Goal: Information Seeking & Learning: Find specific fact

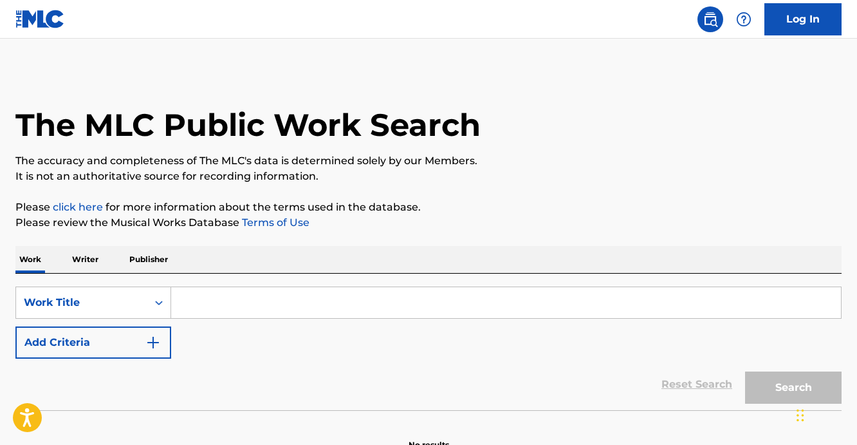
click at [228, 294] on input "Search Form" at bounding box center [506, 302] width 670 height 31
type input "p"
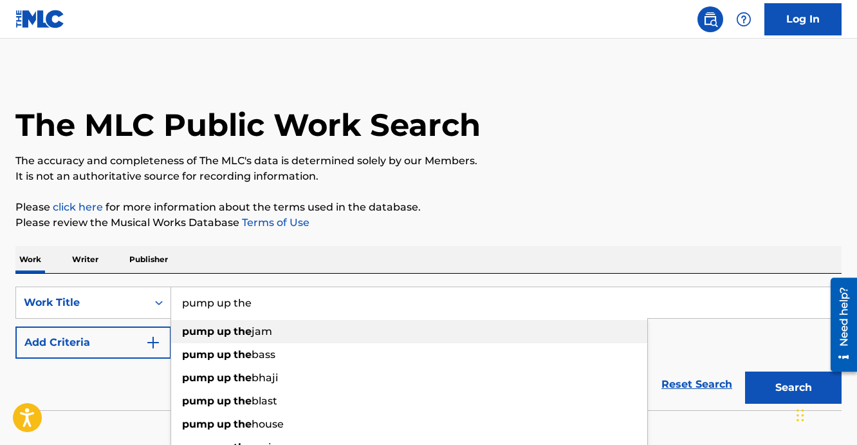
click at [226, 332] on strong "up" at bounding box center [224, 331] width 14 height 12
type input "pump up the jam"
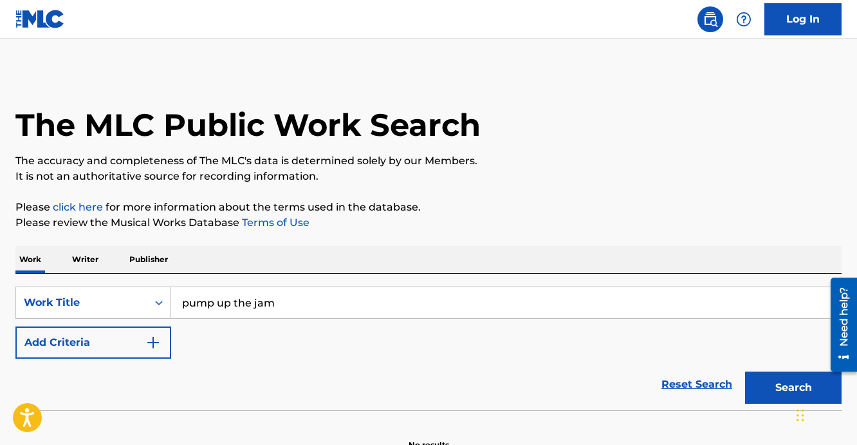
click at [779, 393] on button "Search" at bounding box center [793, 387] width 97 height 32
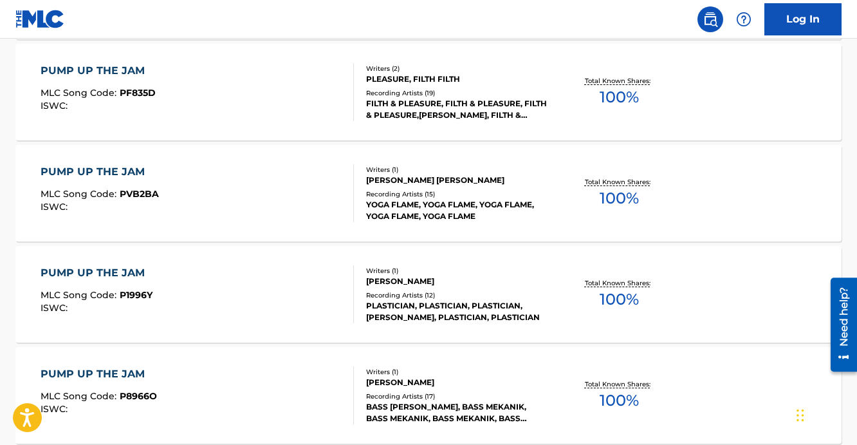
scroll to position [1131, 0]
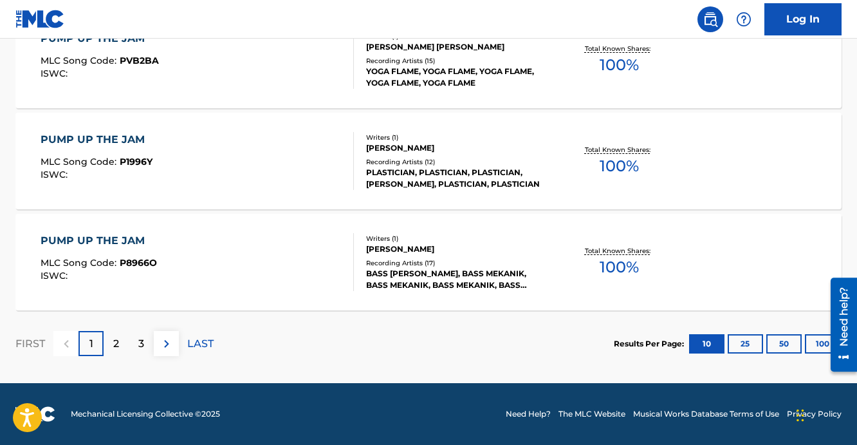
click at [113, 342] on p "2" at bounding box center [116, 343] width 6 height 15
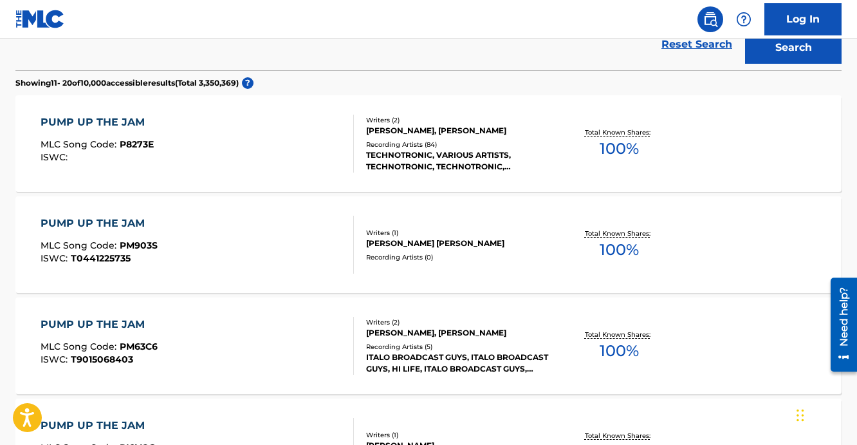
scroll to position [345, 0]
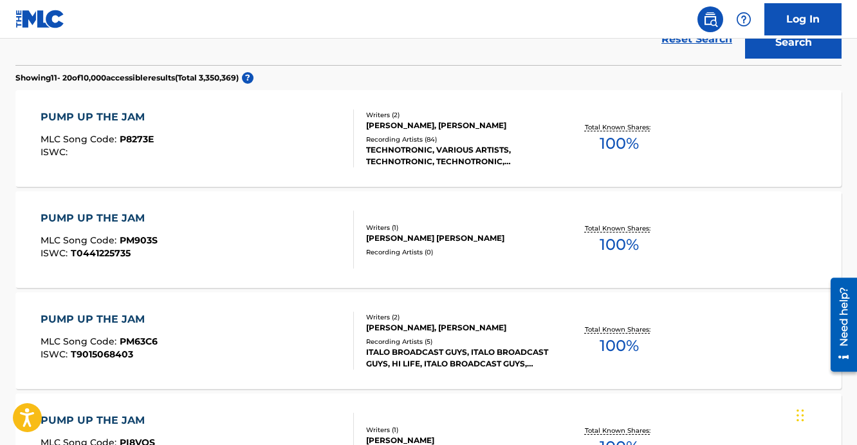
click at [262, 143] on div "PUMP UP THE JAM MLC Song Code : P8273E ISWC :" at bounding box center [198, 138] width 314 height 58
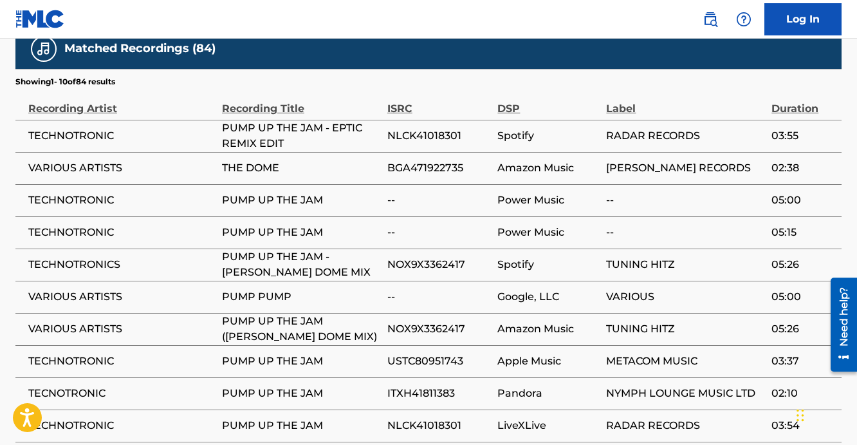
scroll to position [878, 0]
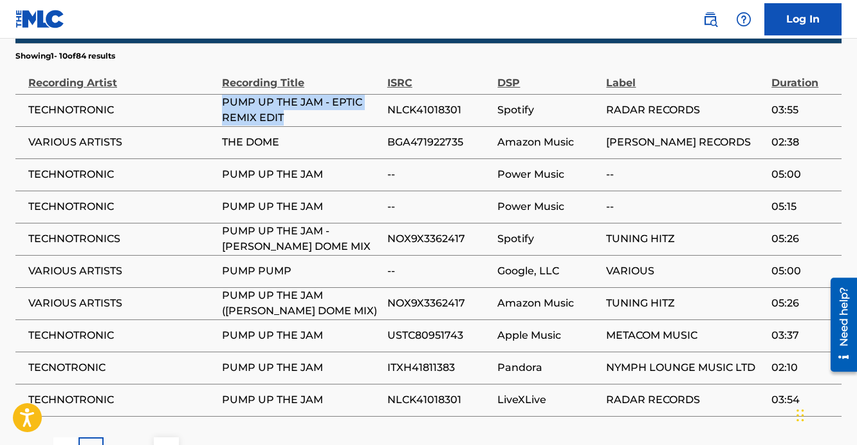
drag, startPoint x: 288, startPoint y: 86, endPoint x: 215, endPoint y: 75, distance: 74.3
click at [215, 94] on tr "TECHNOTRONIC PUMP UP THE JAM - EPTIC REMIX EDIT NLCK41018301 Spotify RADAR RECO…" at bounding box center [428, 110] width 826 height 32
click at [279, 95] on span "PUMP UP THE JAM - EPTIC REMIX EDIT" at bounding box center [301, 110] width 159 height 31
click at [427, 102] on span "NLCK41018301" at bounding box center [439, 109] width 104 height 15
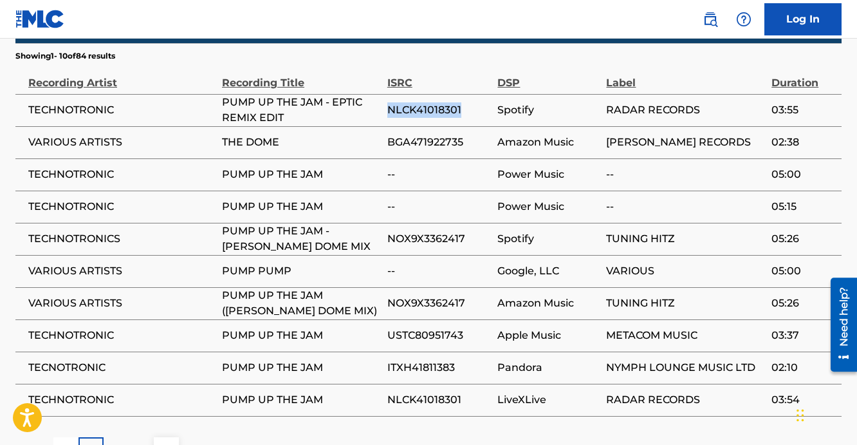
click at [427, 102] on span "NLCK41018301" at bounding box center [439, 109] width 104 height 15
copy span "NLCK41018301"
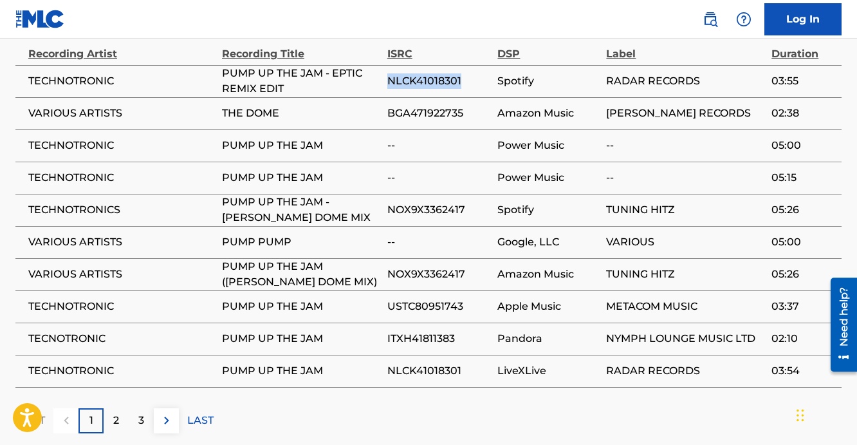
scroll to position [908, 0]
click at [120, 407] on div "2" at bounding box center [116, 419] width 25 height 25
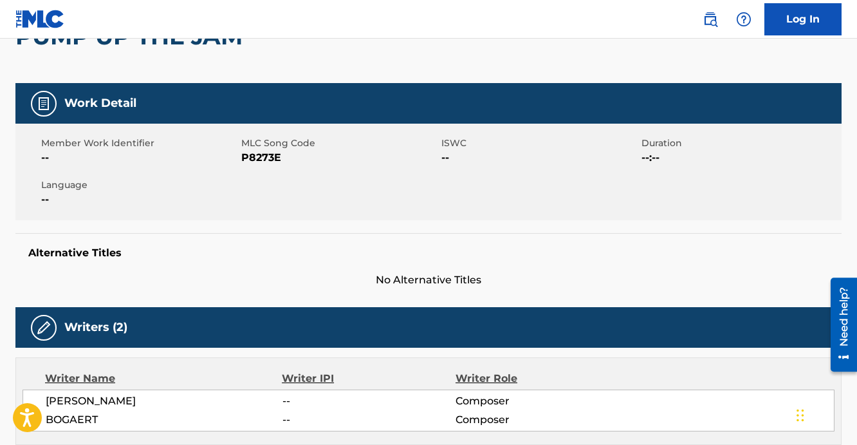
scroll to position [0, 0]
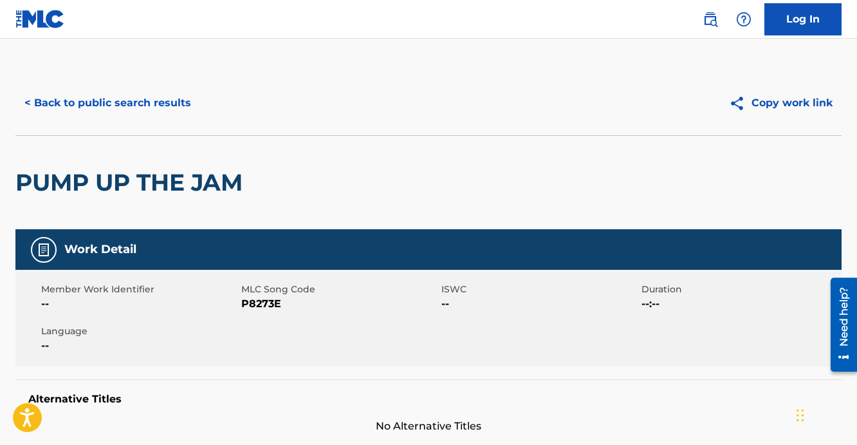
click at [151, 102] on button "< Back to public search results" at bounding box center [107, 103] width 185 height 32
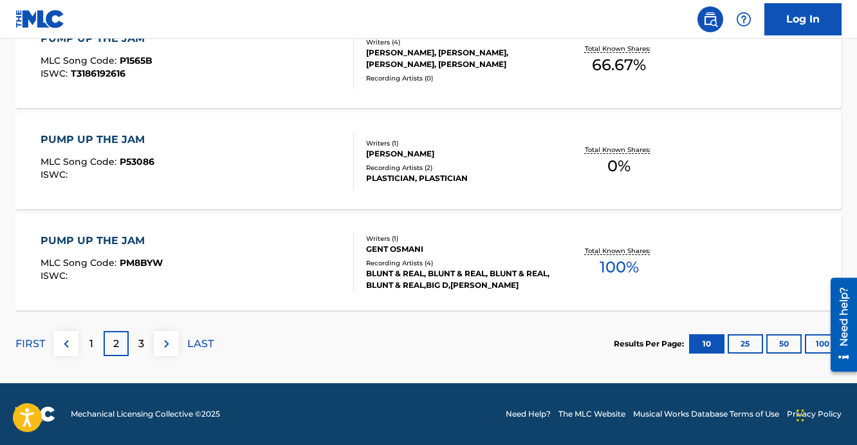
scroll to position [1129, 0]
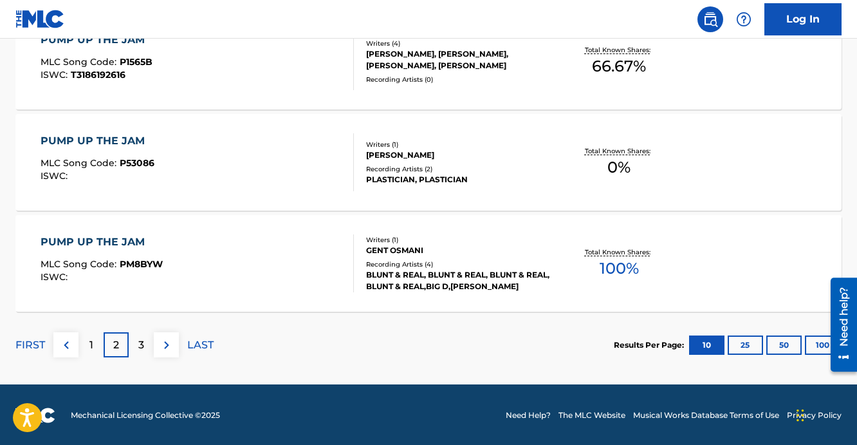
click at [139, 345] on p "3" at bounding box center [141, 344] width 6 height 15
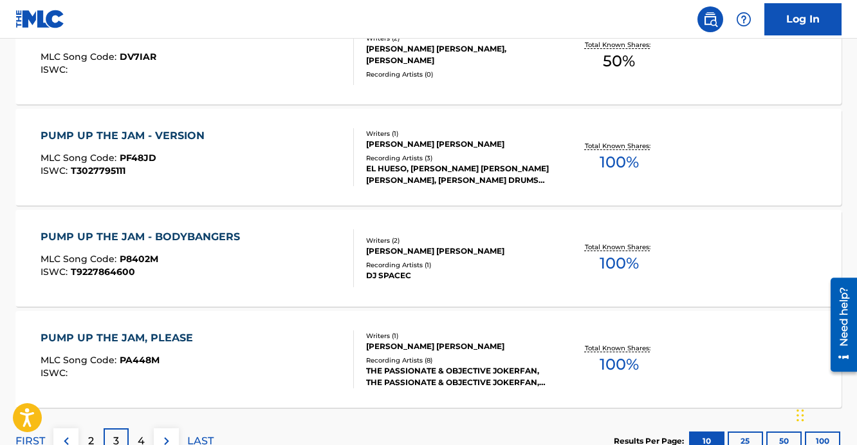
scroll to position [1131, 0]
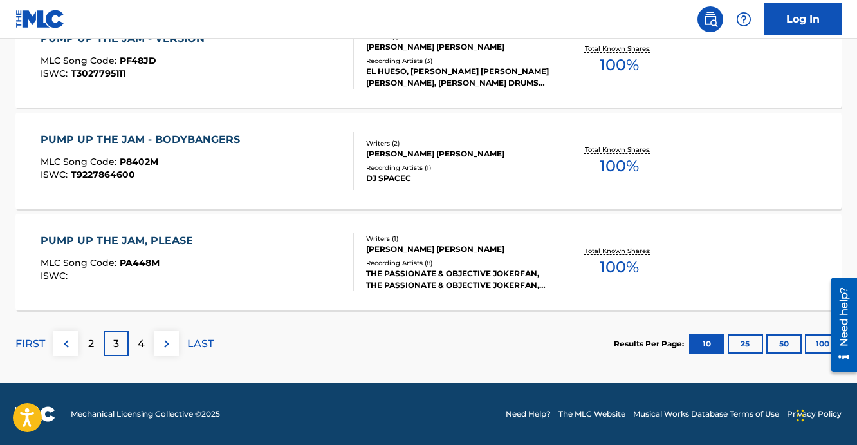
click at [36, 339] on p "FIRST" at bounding box center [30, 343] width 30 height 15
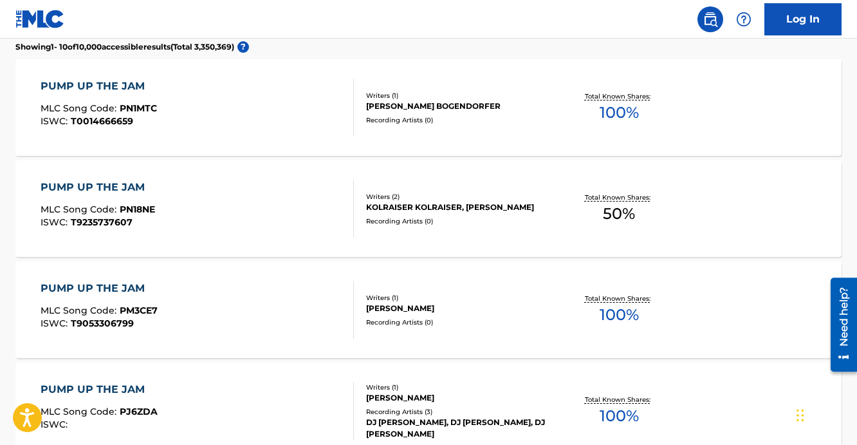
scroll to position [375, 0]
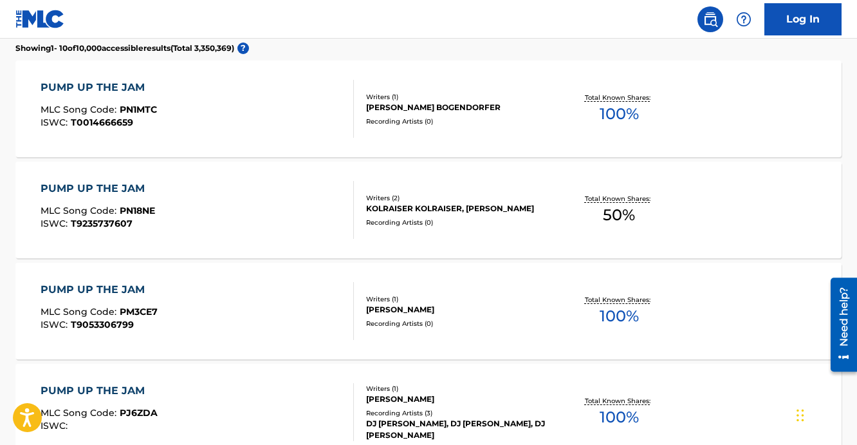
click at [295, 118] on div "PUMP UP THE JAM MLC Song Code : PN1MTC ISWC : T0014666659" at bounding box center [198, 109] width 314 height 58
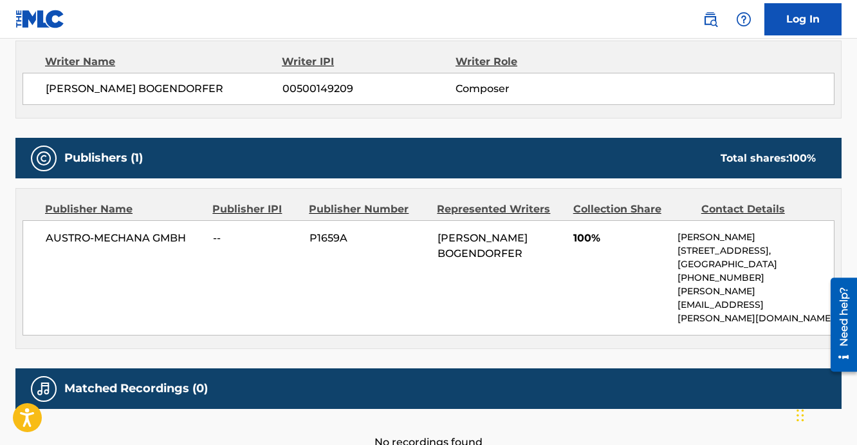
scroll to position [457, 0]
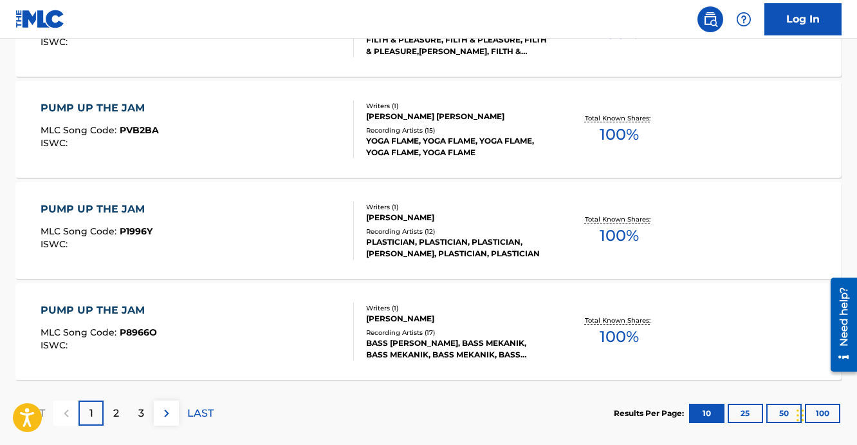
scroll to position [1131, 0]
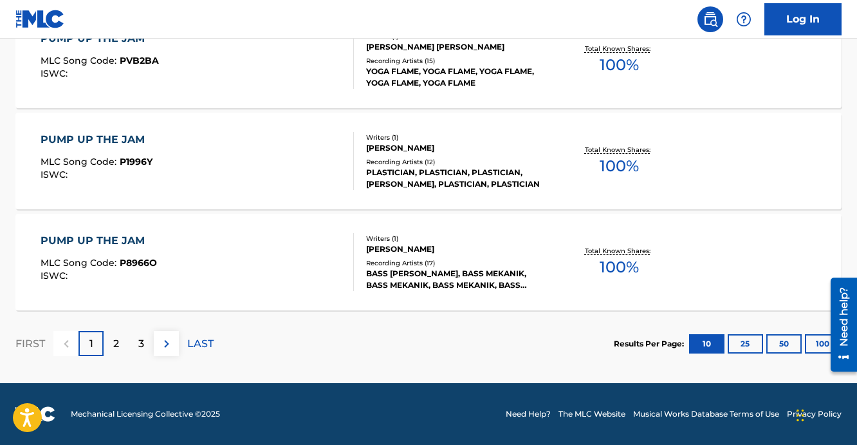
click at [115, 339] on p "2" at bounding box center [116, 343] width 6 height 15
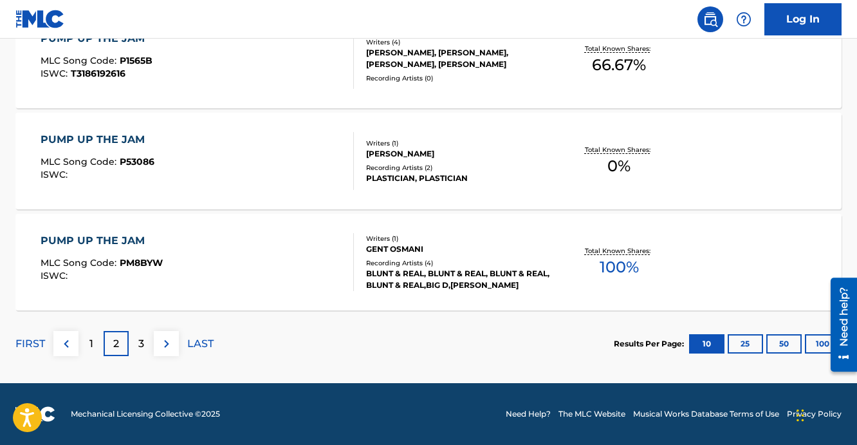
click at [145, 339] on div "3" at bounding box center [141, 343] width 25 height 25
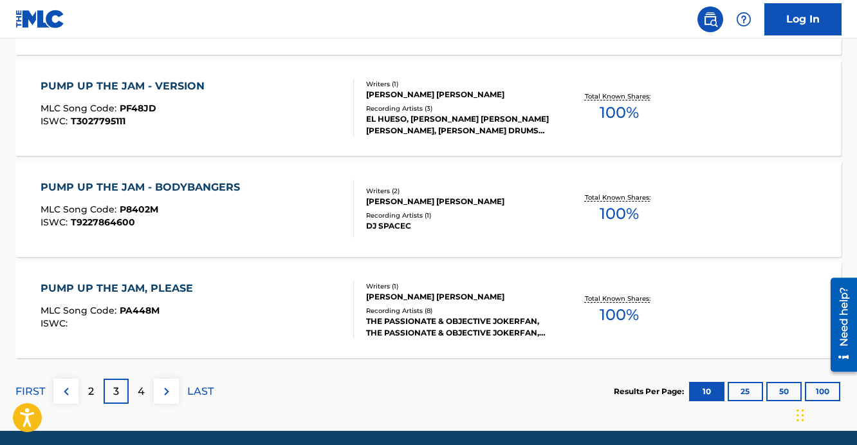
scroll to position [1045, 0]
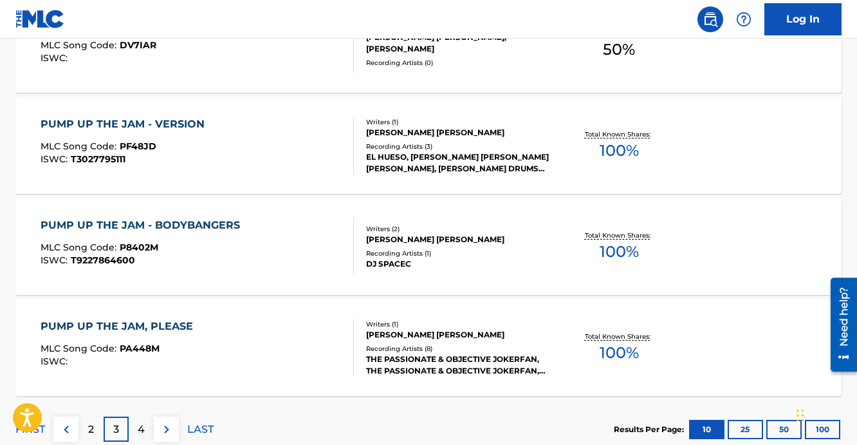
click at [305, 248] on div "PUMP UP THE JAM - BODYBANGERS MLC Song Code : P8402M ISWC : T9227864600" at bounding box center [198, 247] width 314 height 58
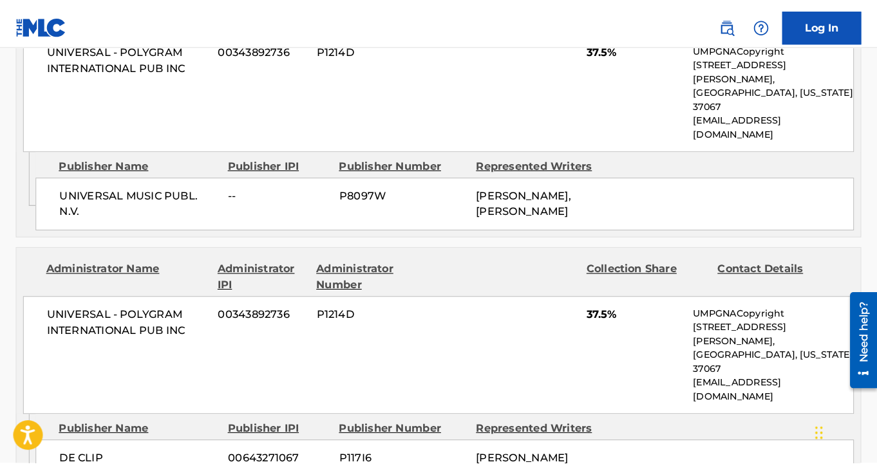
scroll to position [843, 0]
